Goal: Task Accomplishment & Management: Complete application form

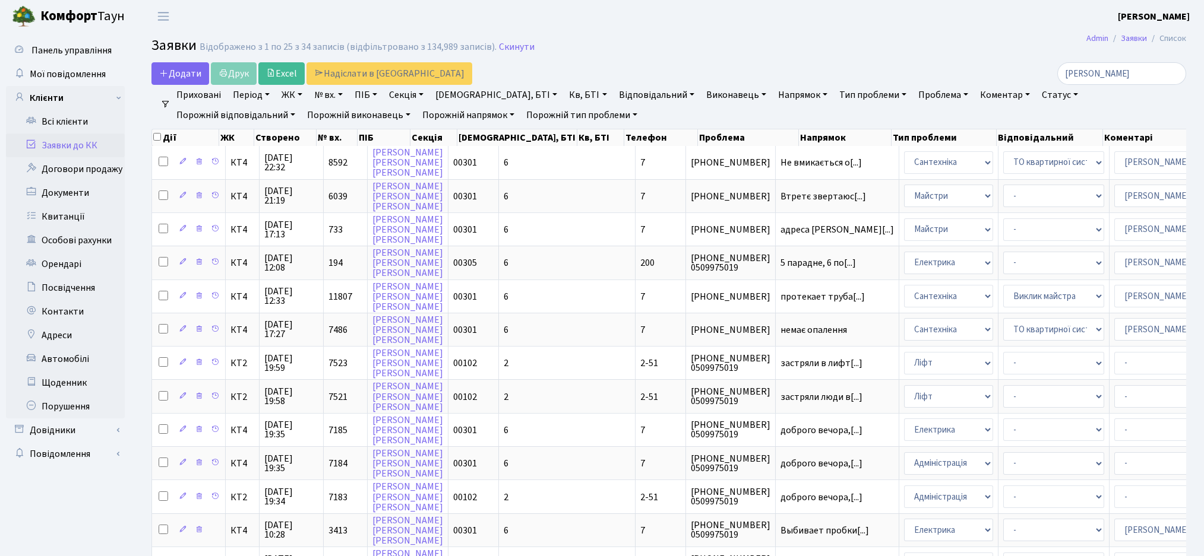
select select "25"
drag, startPoint x: 1118, startPoint y: 74, endPoint x: 986, endPoint y: 86, distance: 131.8
click at [986, 86] on div "Додати Друк Excel Надіслати в [GEOGRAPHIC_DATA][PERSON_NAME] Фільтри Приховані …" at bounding box center [669, 547] width 1052 height 970
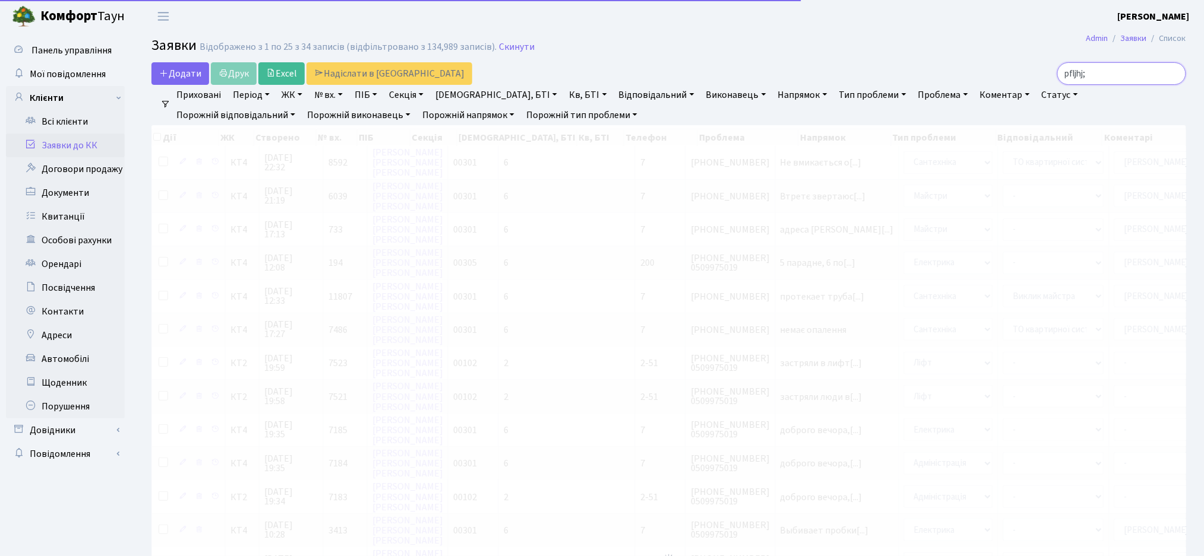
type input "pfljhj"
checkbox input "true"
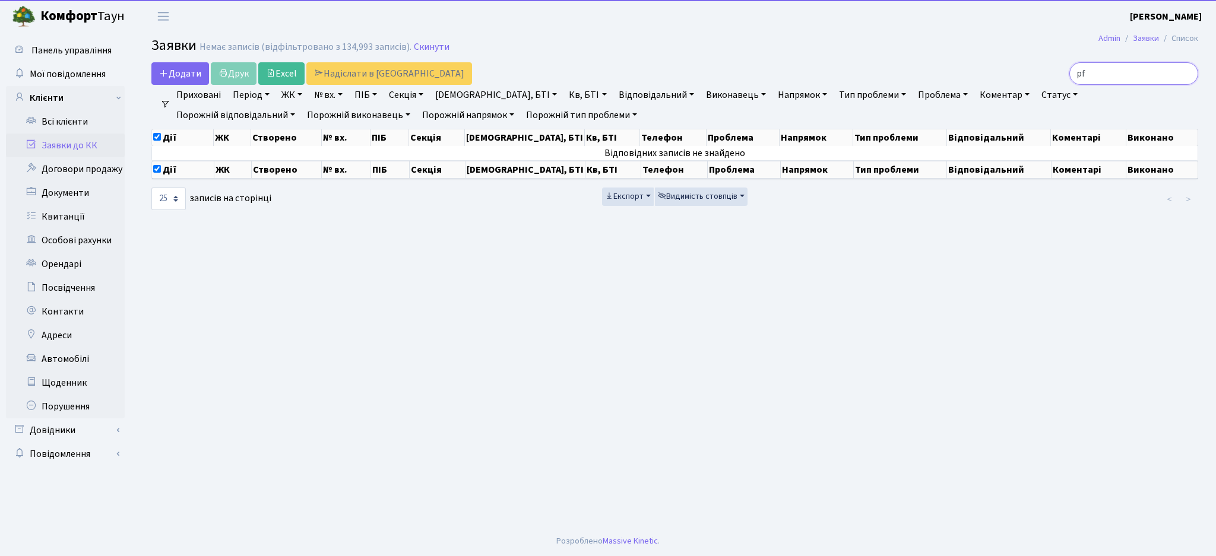
type input "p"
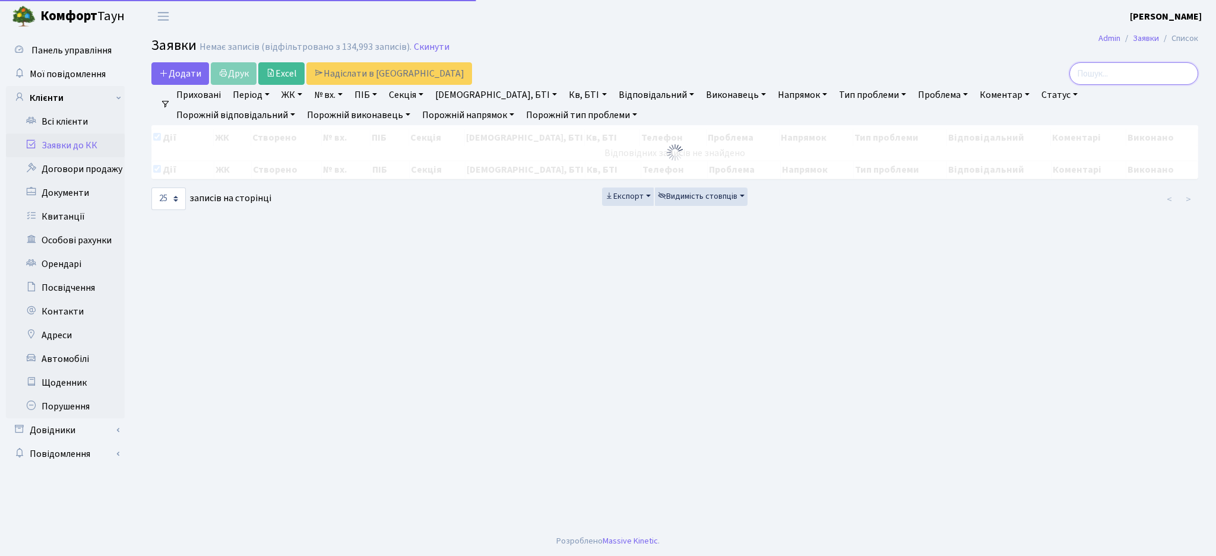
type input "з"
checkbox input "false"
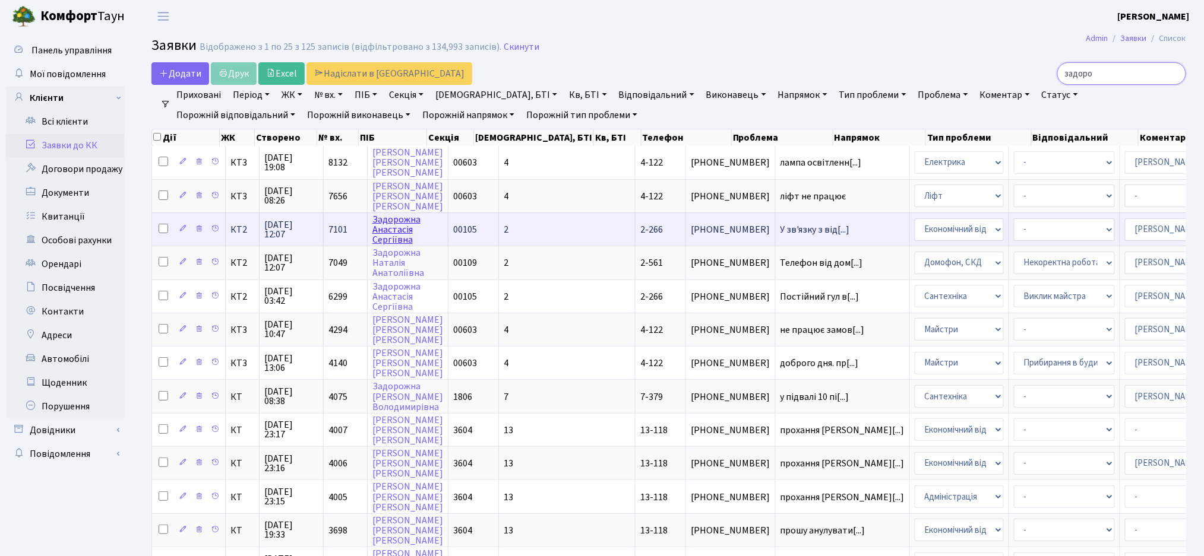
type input "задоро"
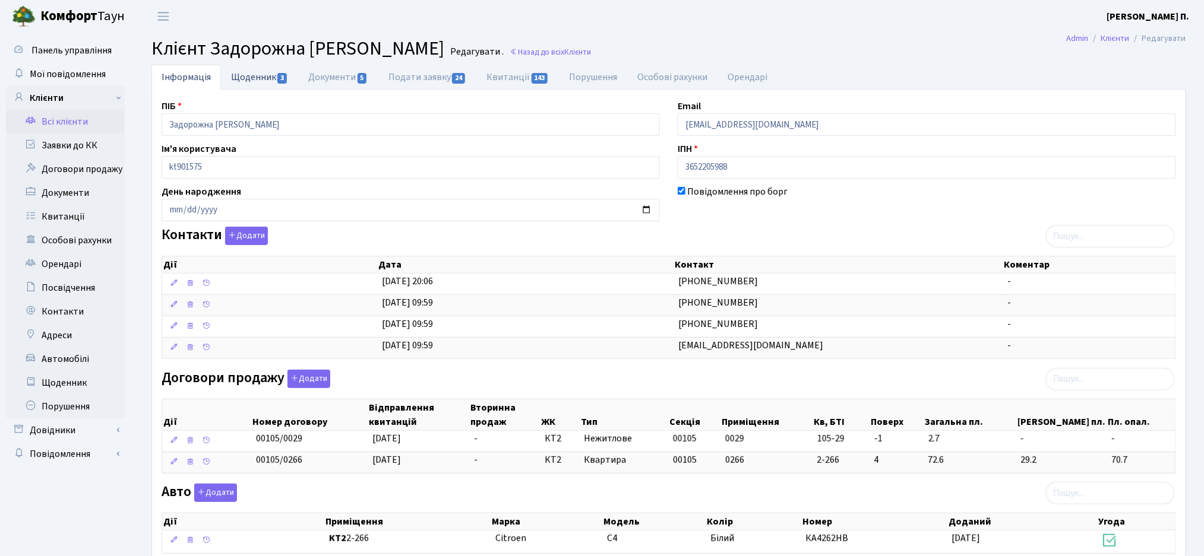
click at [229, 80] on link "Щоденник 3" at bounding box center [259, 77] width 77 height 24
select select "25"
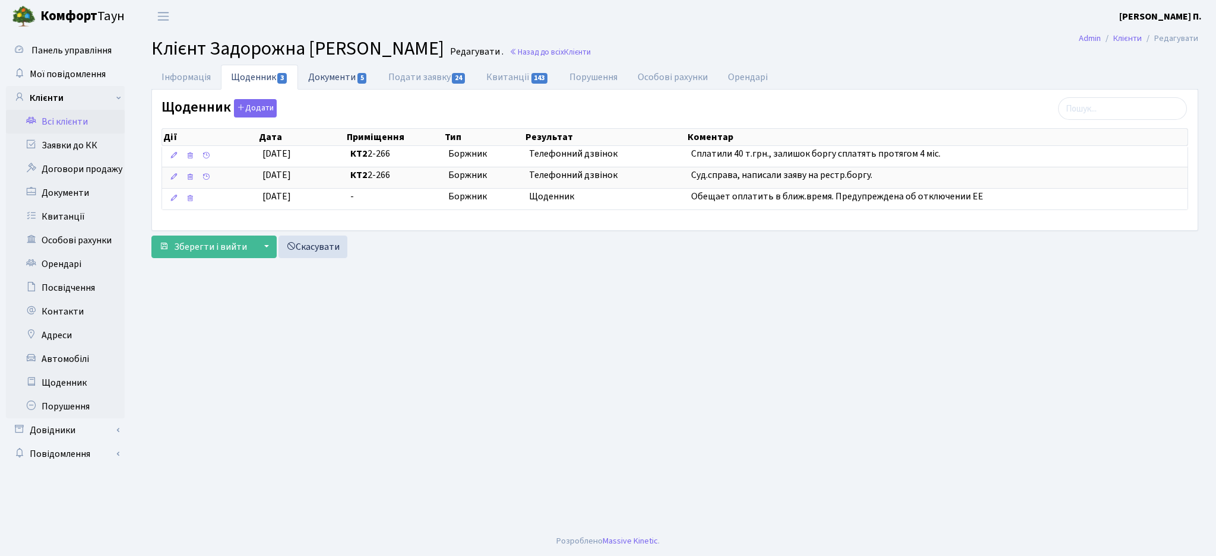
click at [331, 82] on link "Документи 5" at bounding box center [338, 77] width 80 height 24
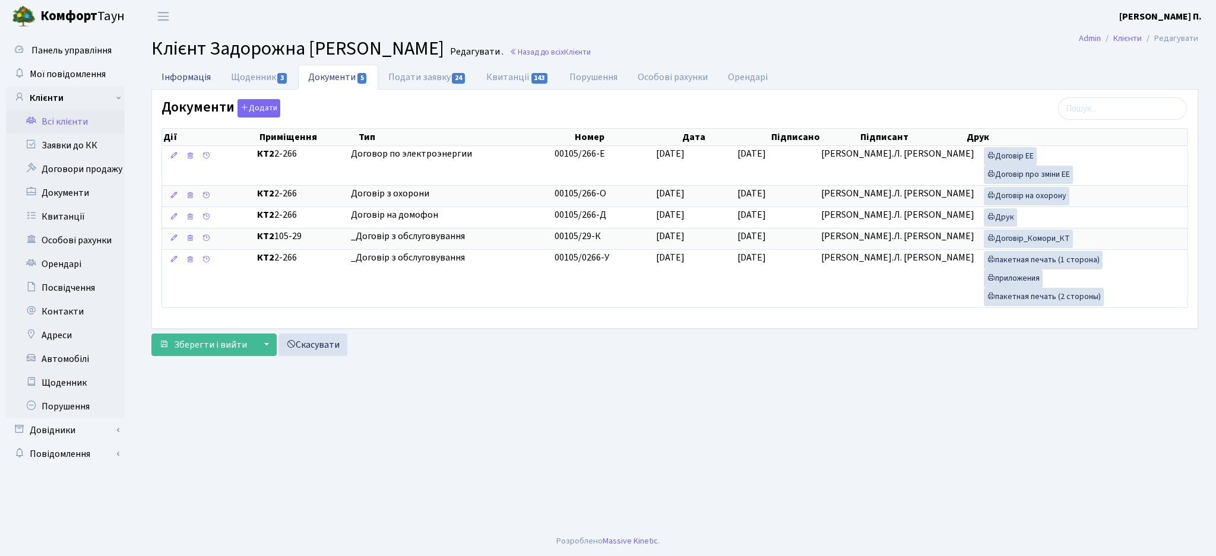
click at [175, 87] on link "Інформація" at bounding box center [185, 77] width 69 height 24
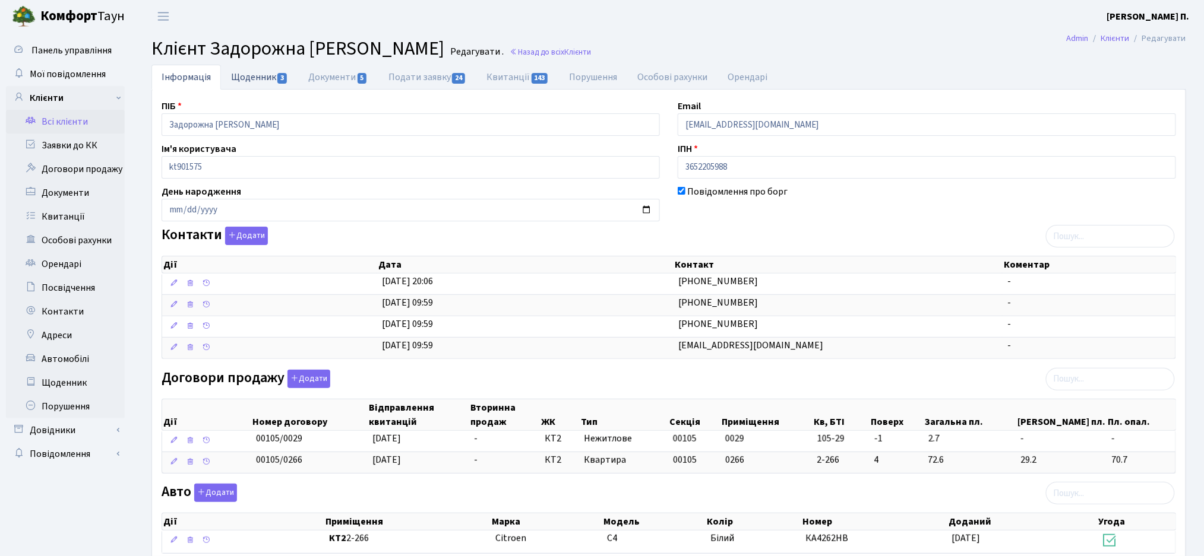
click at [262, 75] on link "Щоденник 3" at bounding box center [259, 77] width 77 height 24
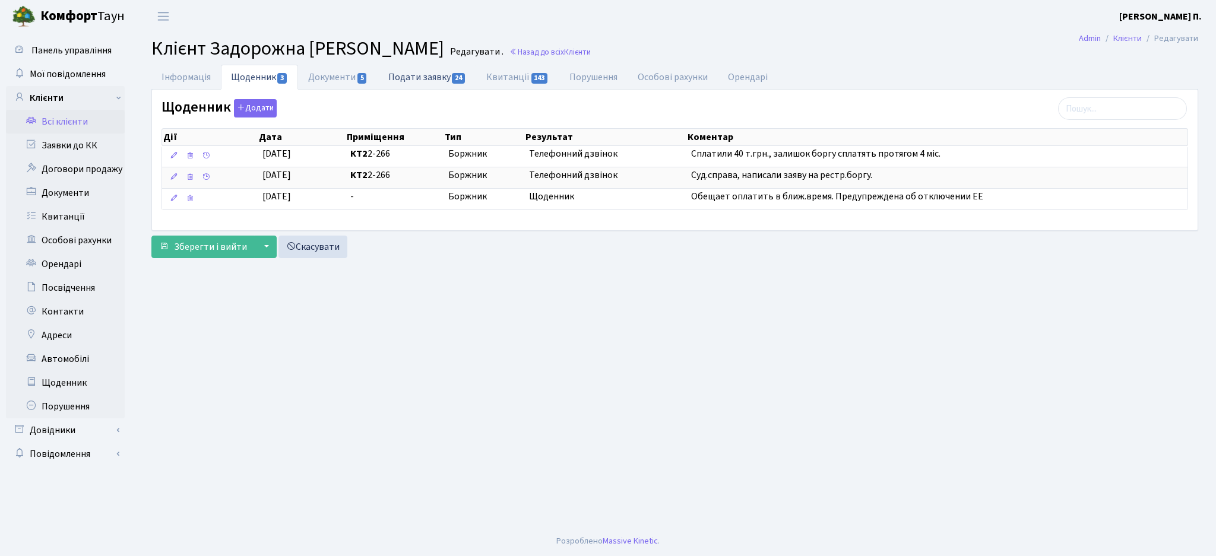
click at [420, 75] on link "Подати заявку 24" at bounding box center [427, 77] width 98 height 24
select select "25"
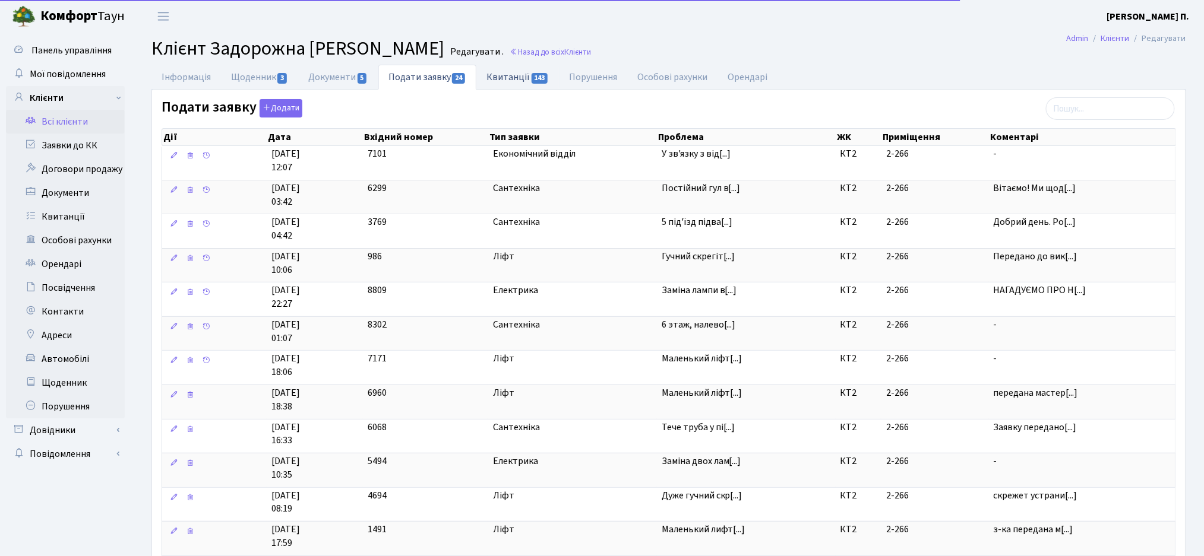
click at [505, 75] on link "Квитанції 143" at bounding box center [517, 77] width 83 height 24
select select "25"
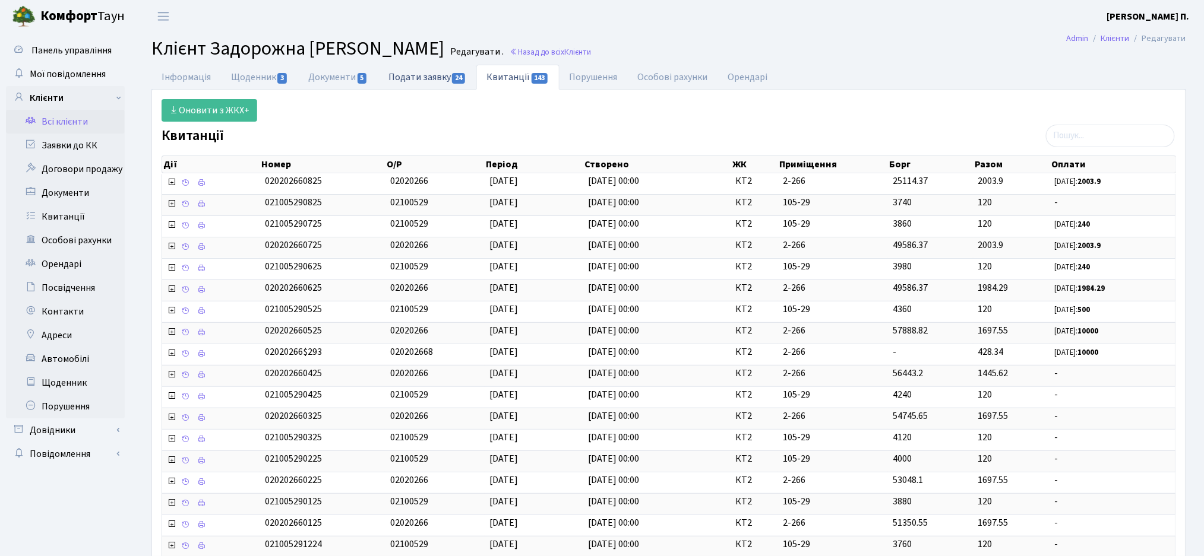
click at [400, 72] on link "Подати заявку 24" at bounding box center [427, 77] width 98 height 24
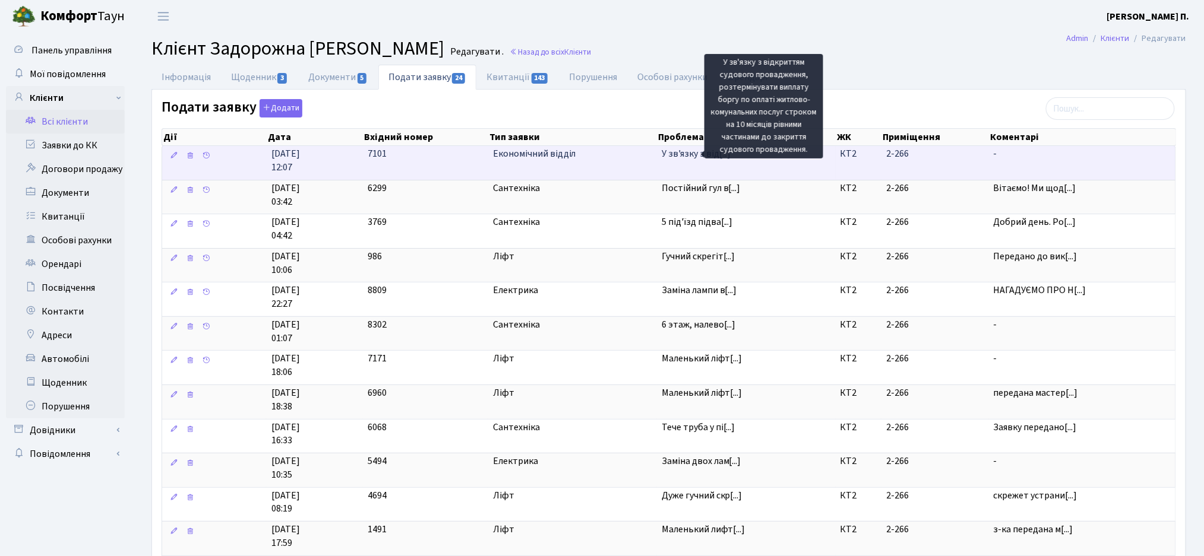
click at [689, 153] on span "У зв'язку з від[...]" at bounding box center [696, 153] width 69 height 13
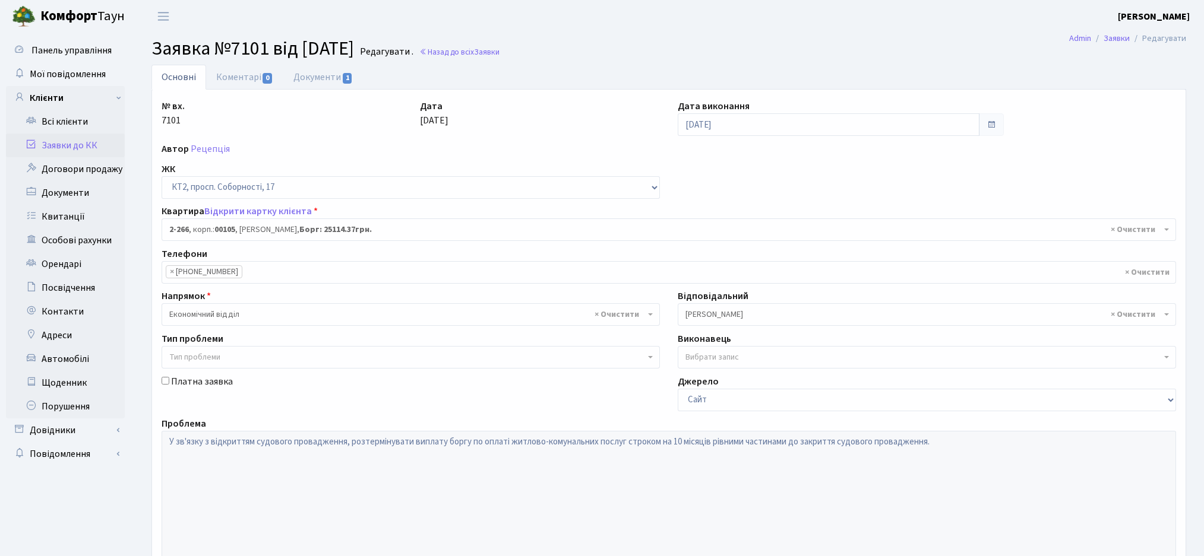
select select "15323"
click at [302, 80] on link "Документи 1" at bounding box center [323, 77] width 80 height 24
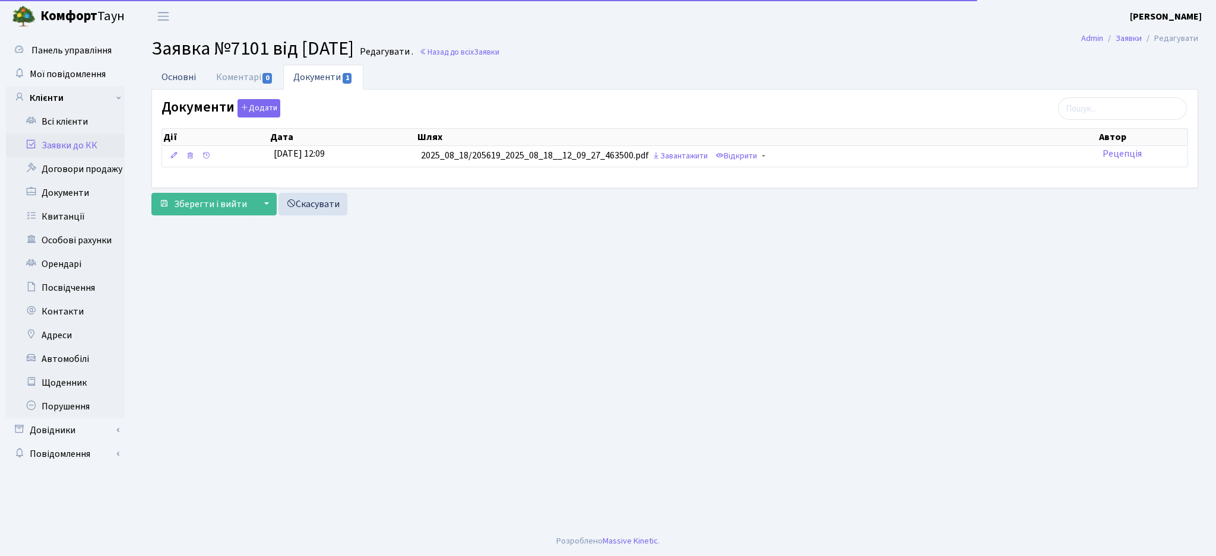
click at [183, 78] on link "Основні" at bounding box center [178, 77] width 55 height 24
